Goal: Navigation & Orientation: Find specific page/section

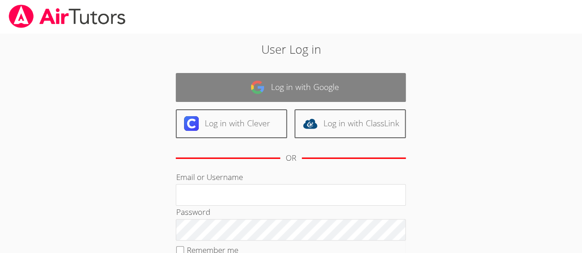
click at [285, 83] on link "Log in with Google" at bounding box center [291, 87] width 230 height 29
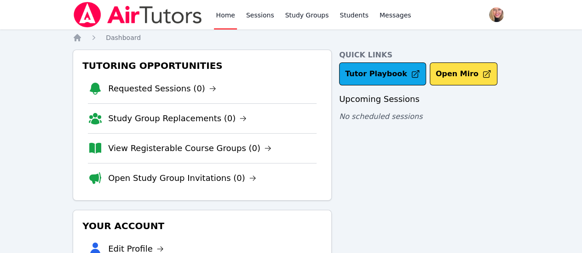
click at [521, 47] on div "Home Sessions Study Groups Students Messages Open user menu Asia Mason Open mai…" at bounding box center [291, 190] width 582 height 380
